Goal: Register for event/course

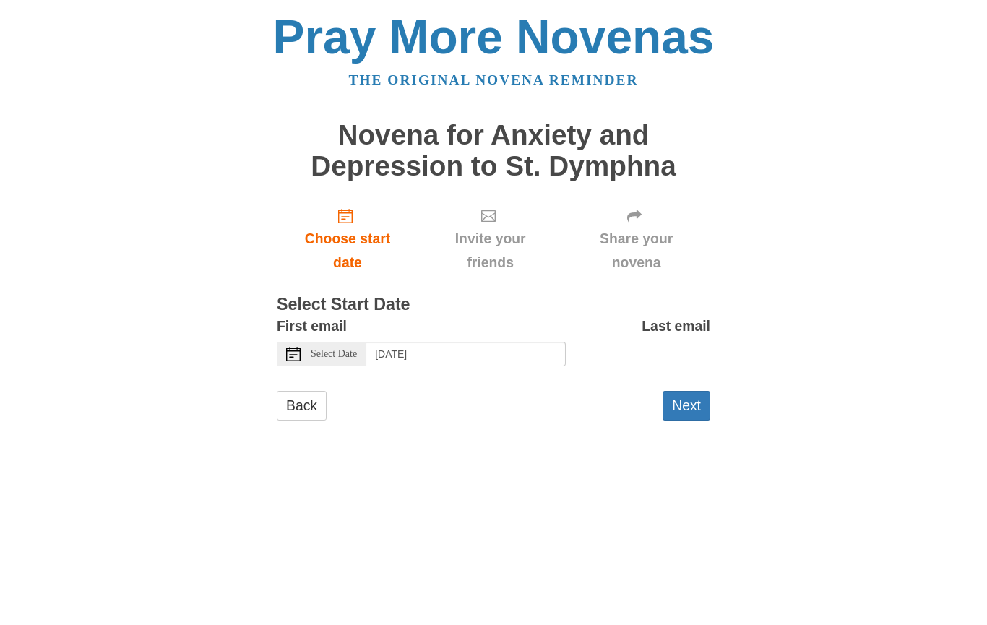
click at [694, 400] on button "Next" at bounding box center [687, 406] width 48 height 30
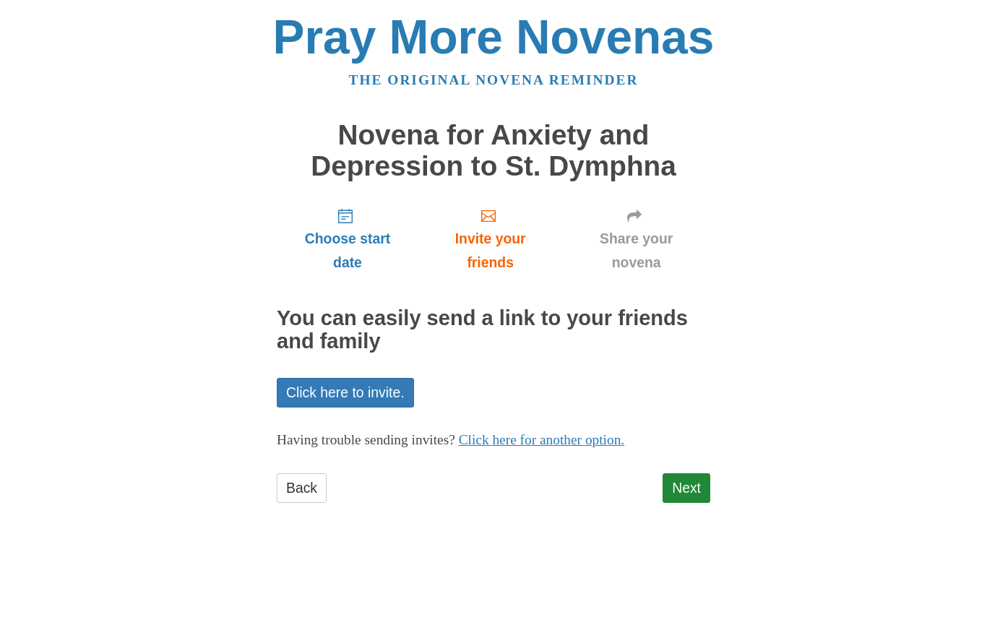
click at [385, 389] on link "Click here to invite." at bounding box center [345, 393] width 137 height 30
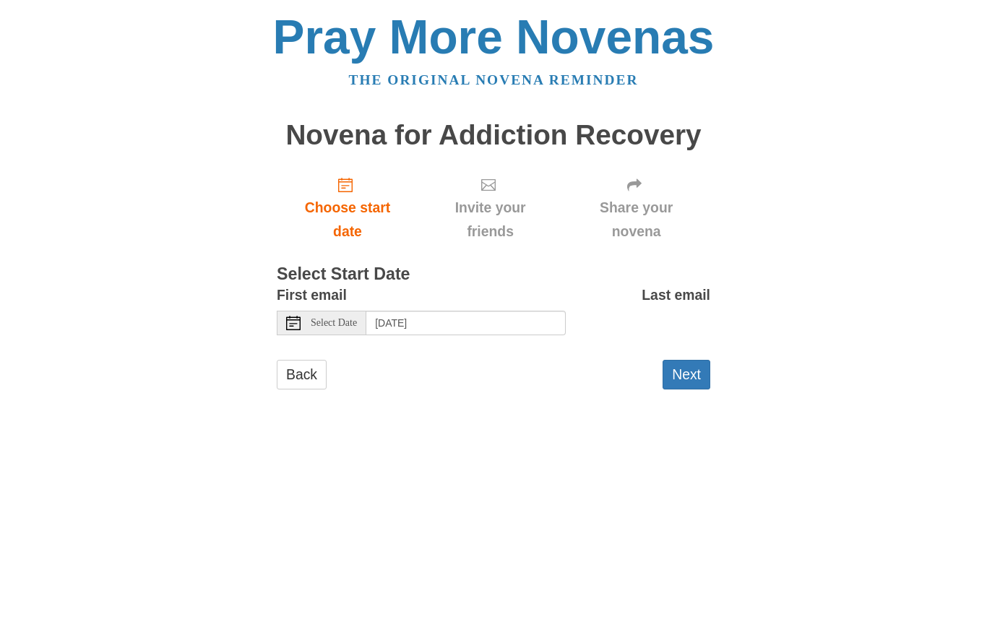
click at [695, 370] on button "Next" at bounding box center [687, 375] width 48 height 30
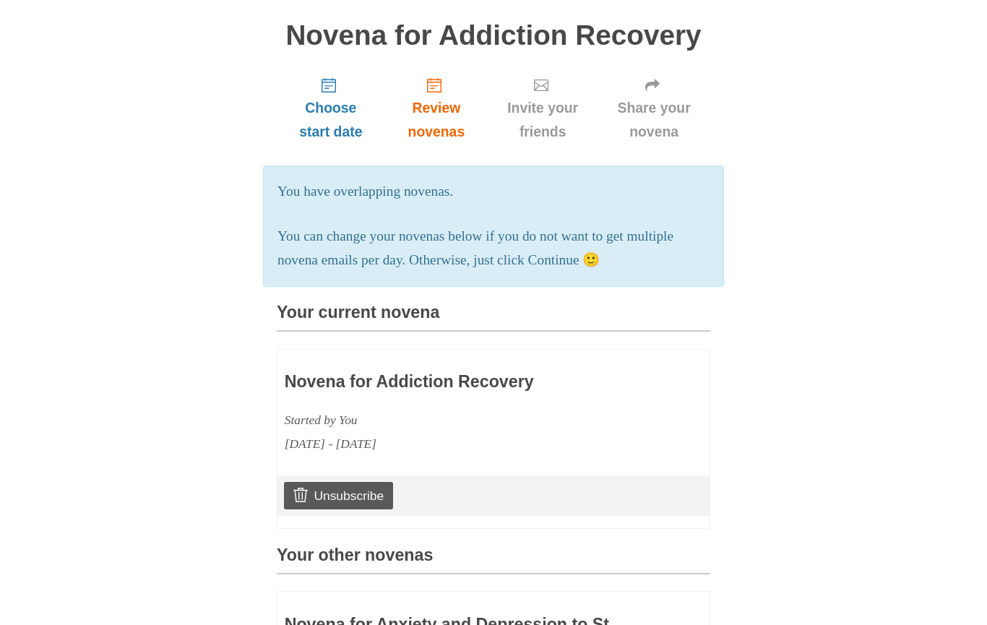
scroll to position [99, 0]
click at [444, 119] on span "Review novenas" at bounding box center [437, 121] width 74 height 48
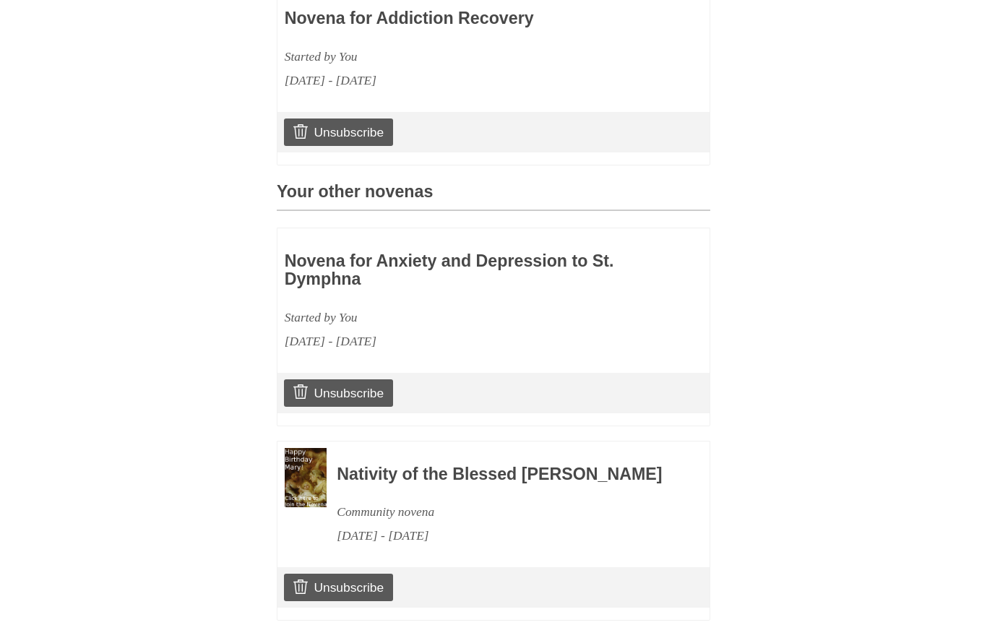
scroll to position [477, 0]
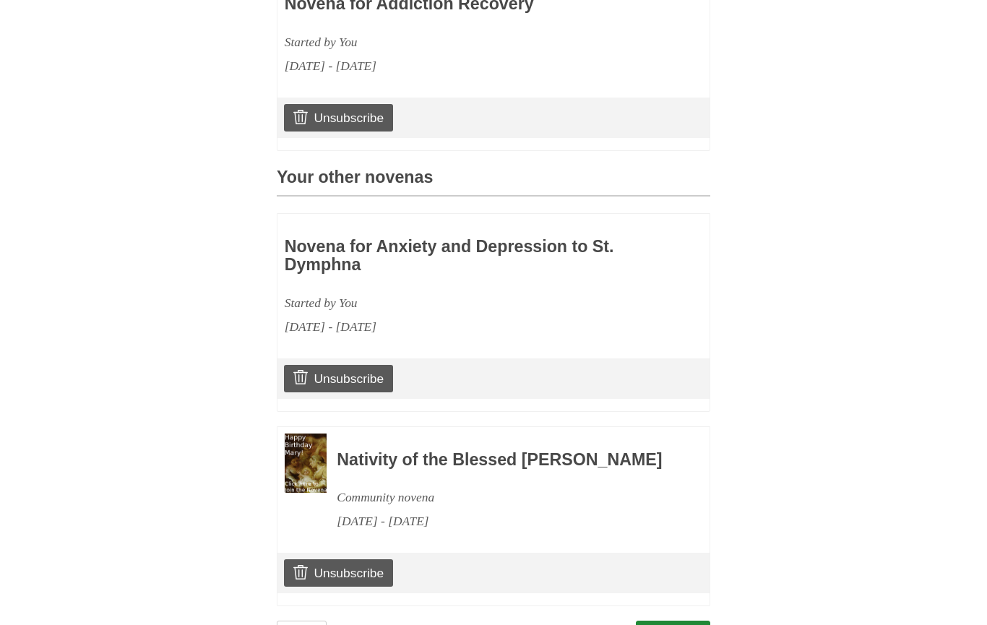
click at [678, 624] on link "Continue" at bounding box center [673, 636] width 75 height 30
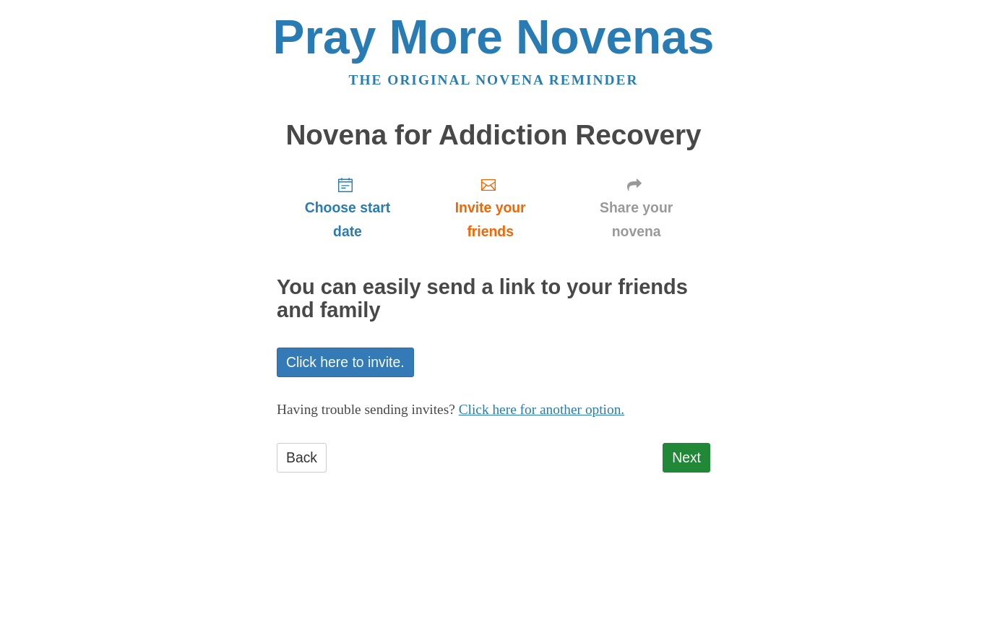
click at [685, 454] on link "Next" at bounding box center [687, 458] width 48 height 30
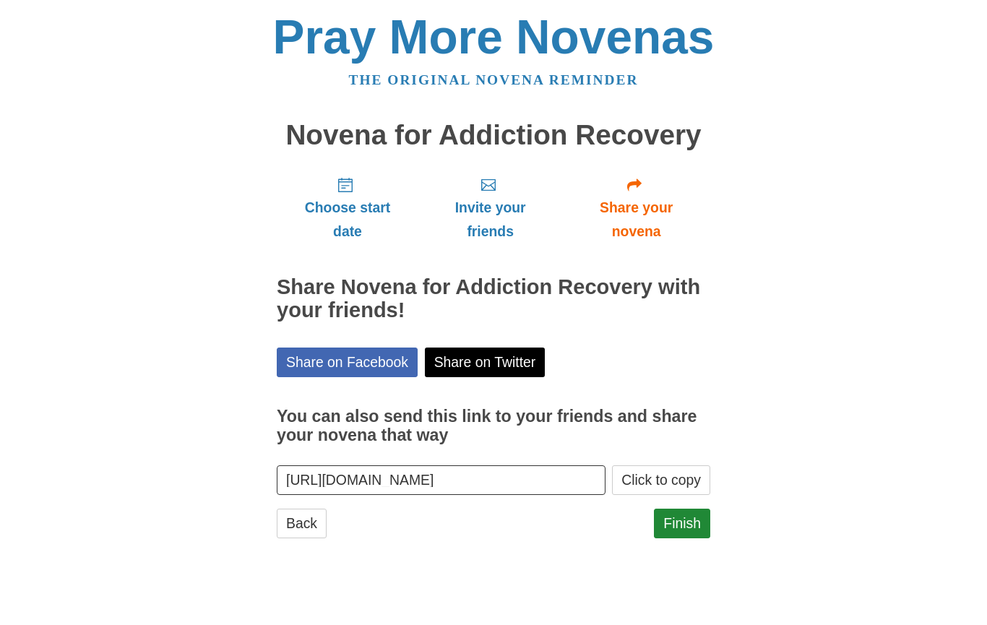
click at [691, 517] on link "Finish" at bounding box center [682, 524] width 56 height 30
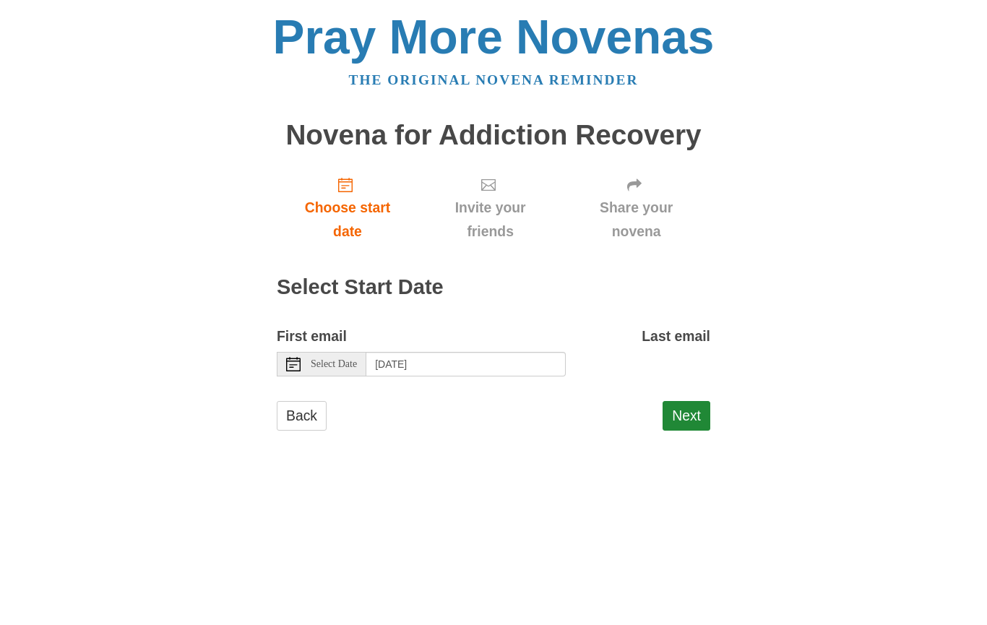
click at [324, 362] on span "Select Date" at bounding box center [334, 364] width 46 height 10
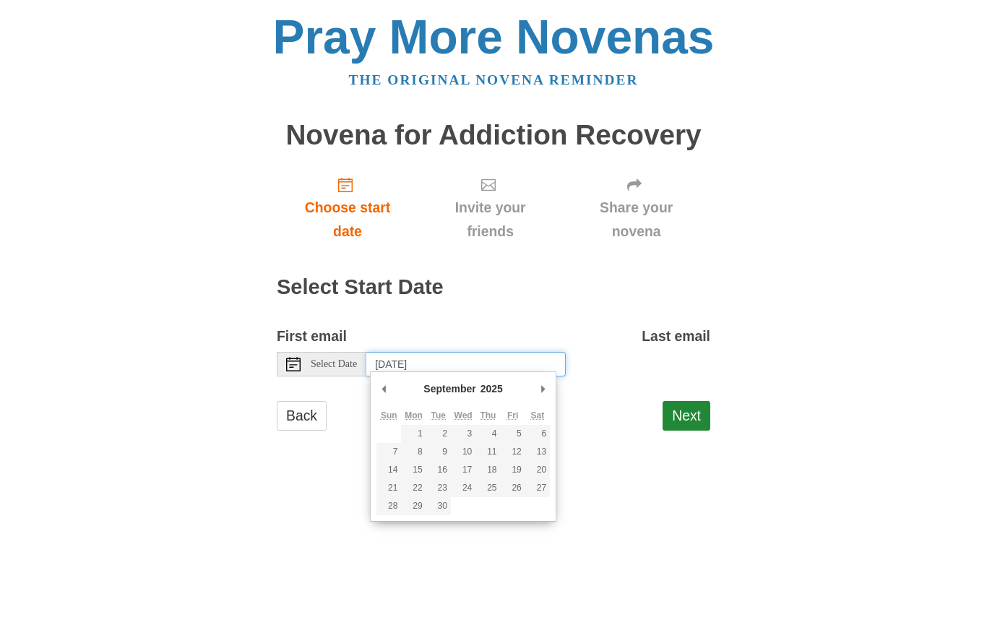
type input "Wednesday, September 10th"
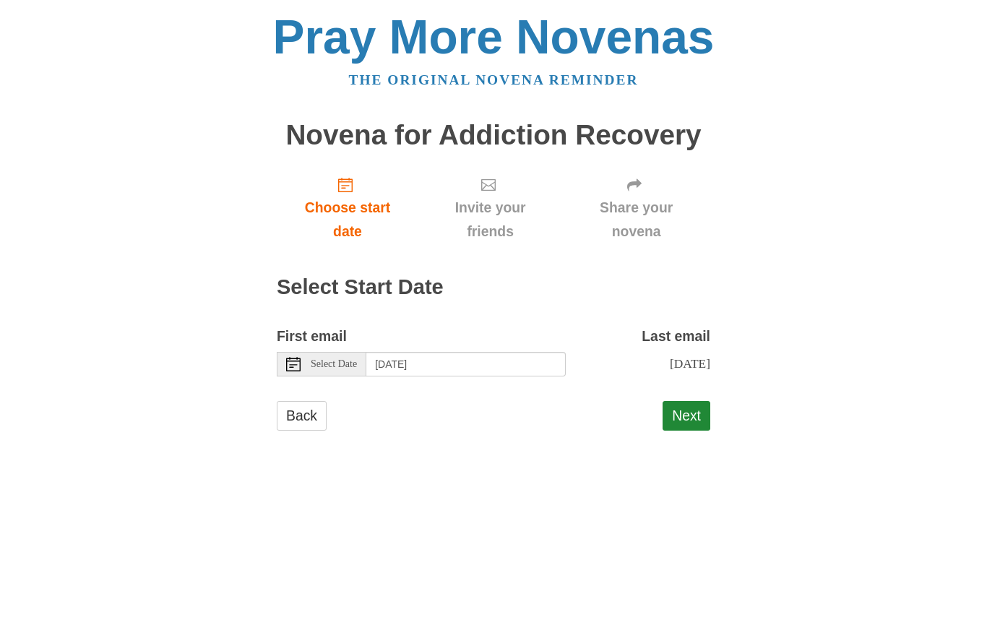
click at [698, 413] on button "Next" at bounding box center [687, 416] width 48 height 30
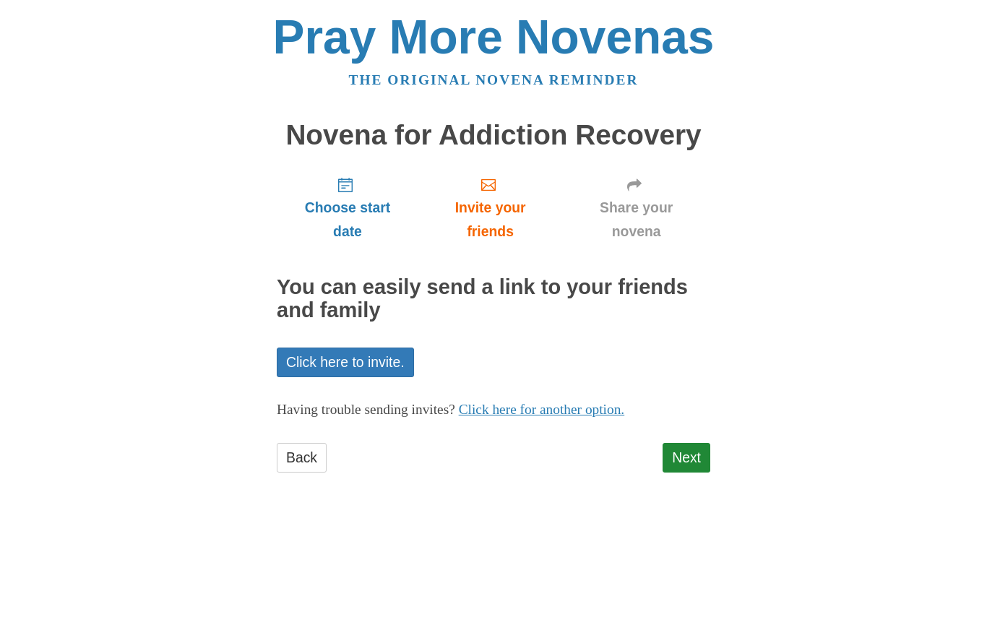
click at [695, 456] on link "Next" at bounding box center [687, 458] width 48 height 30
